Goal: Transaction & Acquisition: Subscribe to service/newsletter

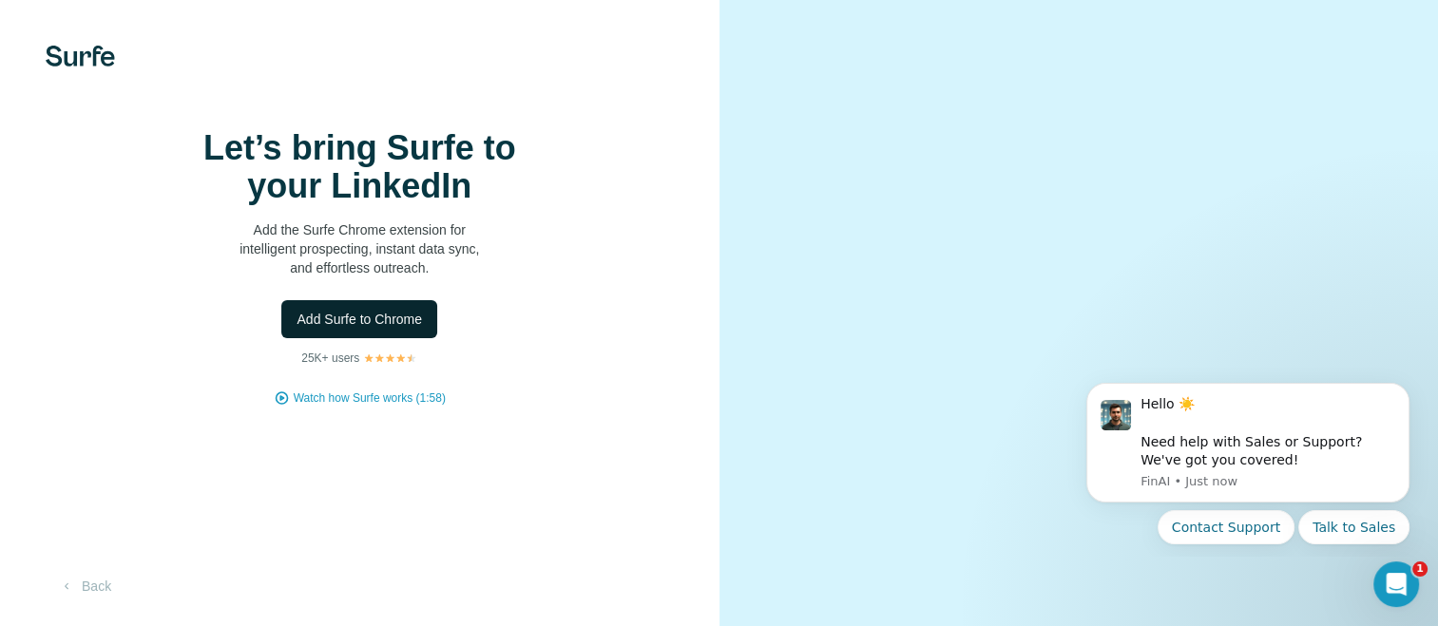
scroll to position [29, 0]
click at [288, 338] on button "Add Surfe to Chrome" at bounding box center [359, 319] width 156 height 38
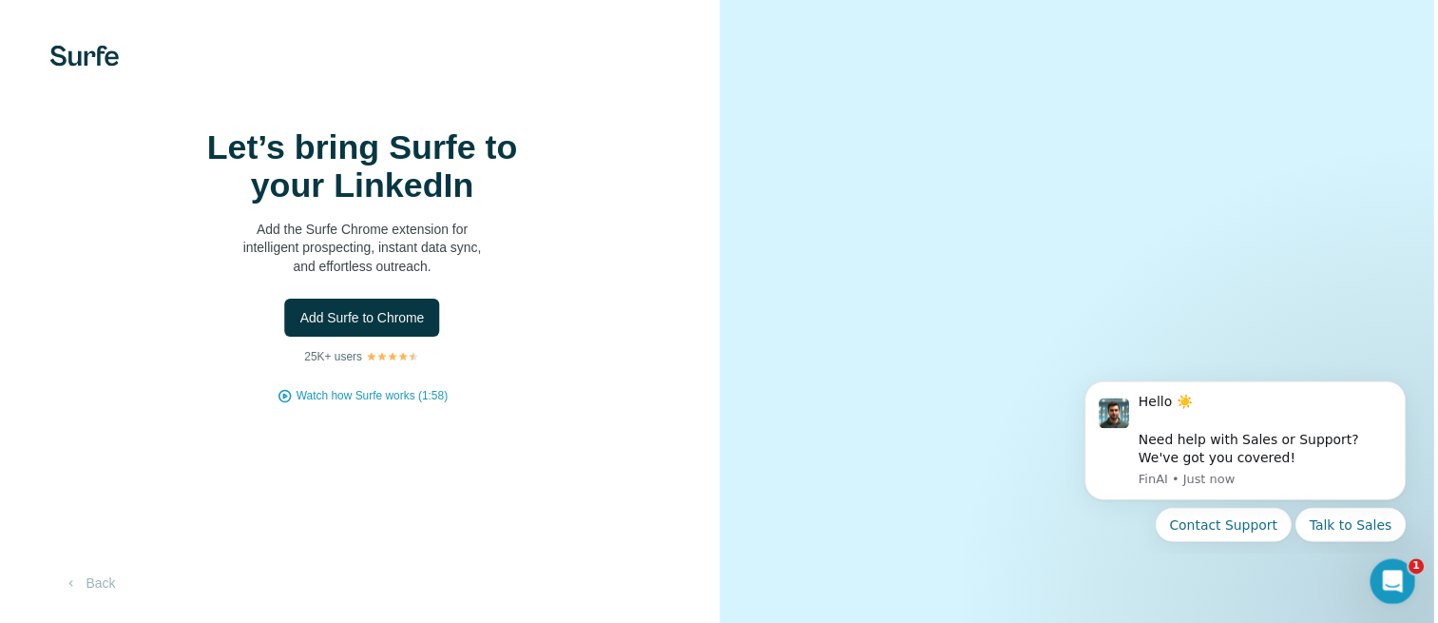
scroll to position [148, 0]
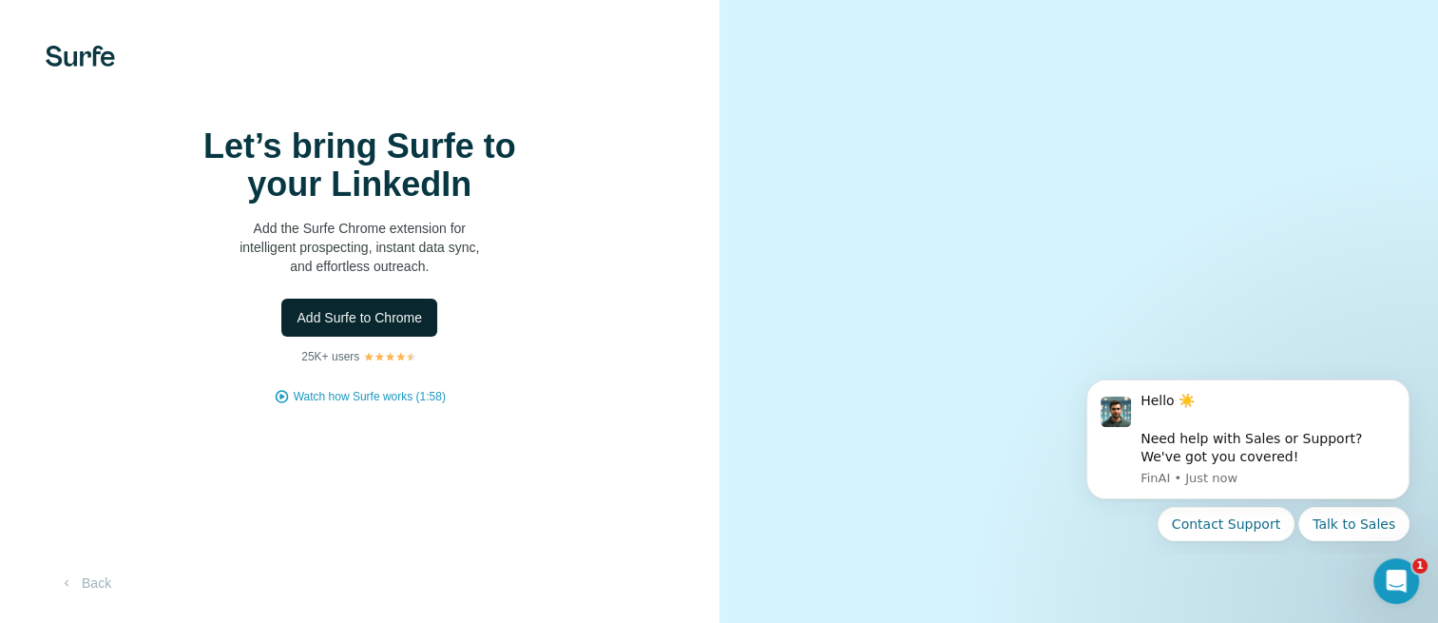
click at [335, 308] on span "Add Surfe to Chrome" at bounding box center [359, 317] width 125 height 19
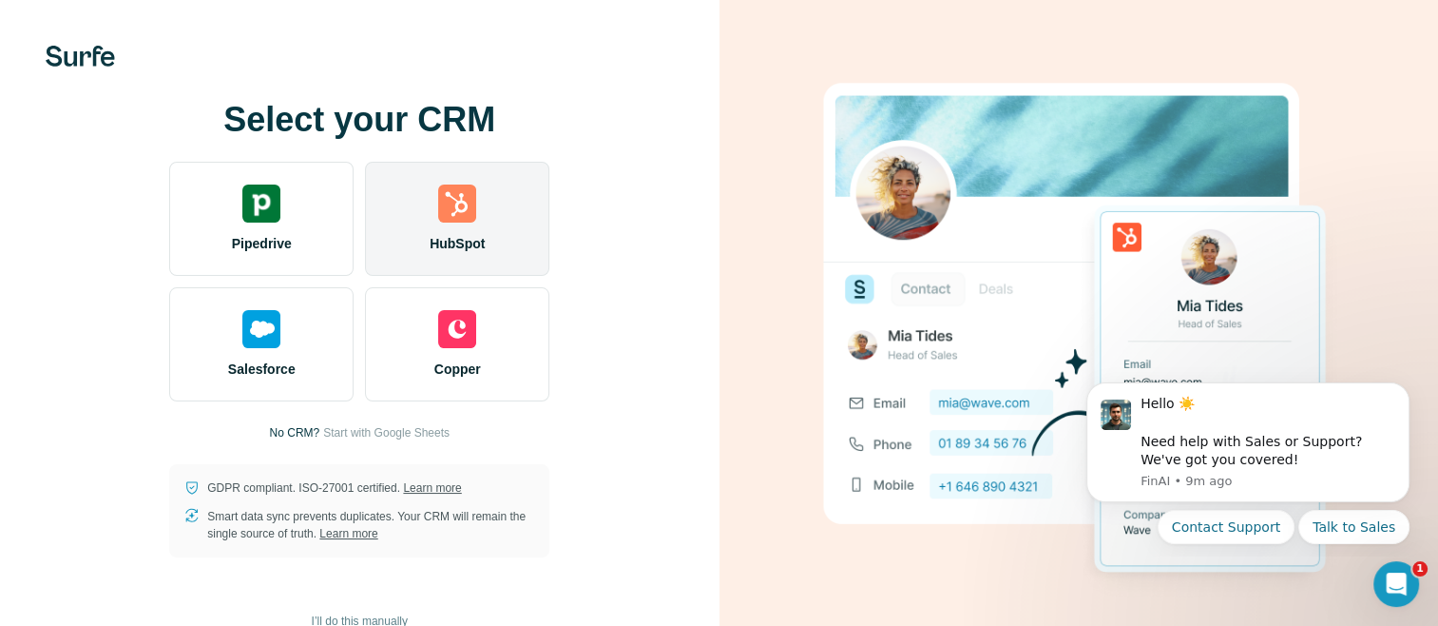
click at [465, 260] on div "HubSpot" at bounding box center [457, 219] width 184 height 114
click at [510, 196] on div "HubSpot" at bounding box center [457, 219] width 184 height 114
